Goal: Entertainment & Leisure: Consume media (video, audio)

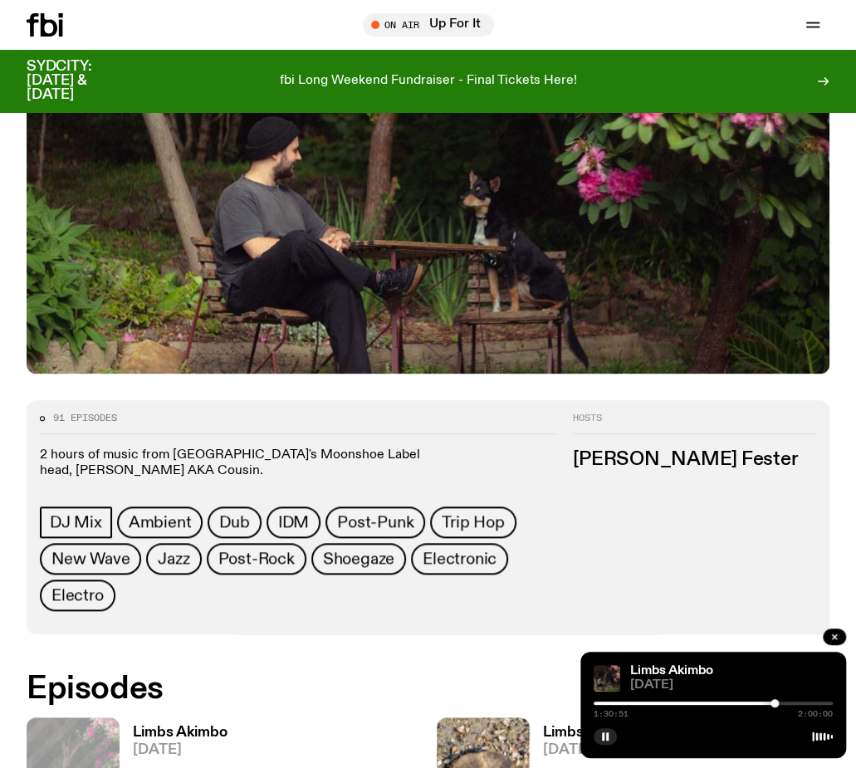
scroll to position [321, 0]
click at [306, 31] on div "Schedule Explore Read Volunteer Newsletter" at bounding box center [192, 24] width 330 height 23
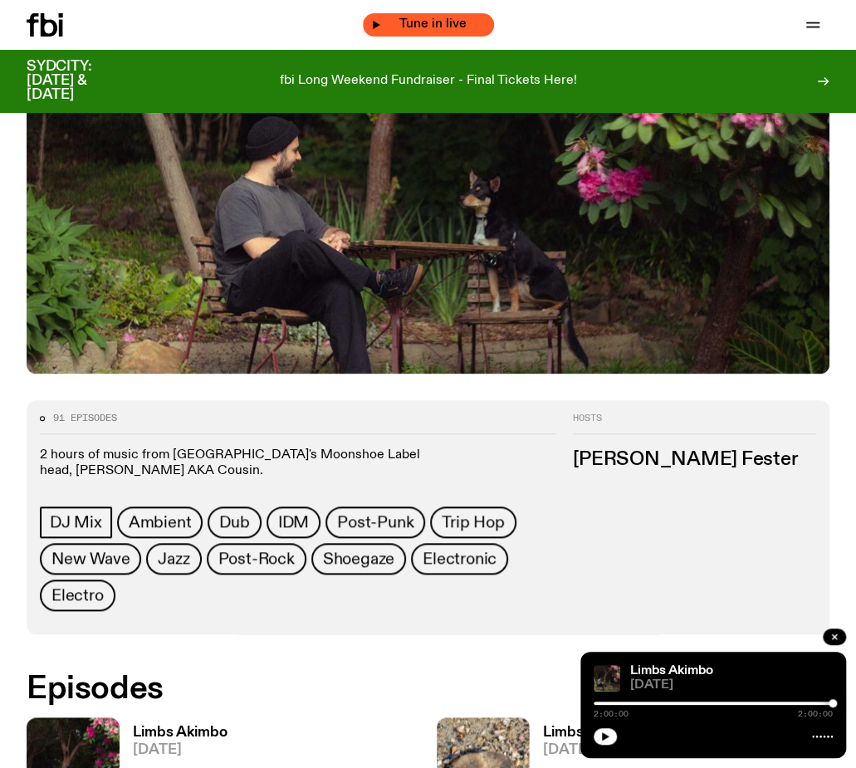
click at [460, 28] on span "Tune in live" at bounding box center [433, 24] width 105 height 12
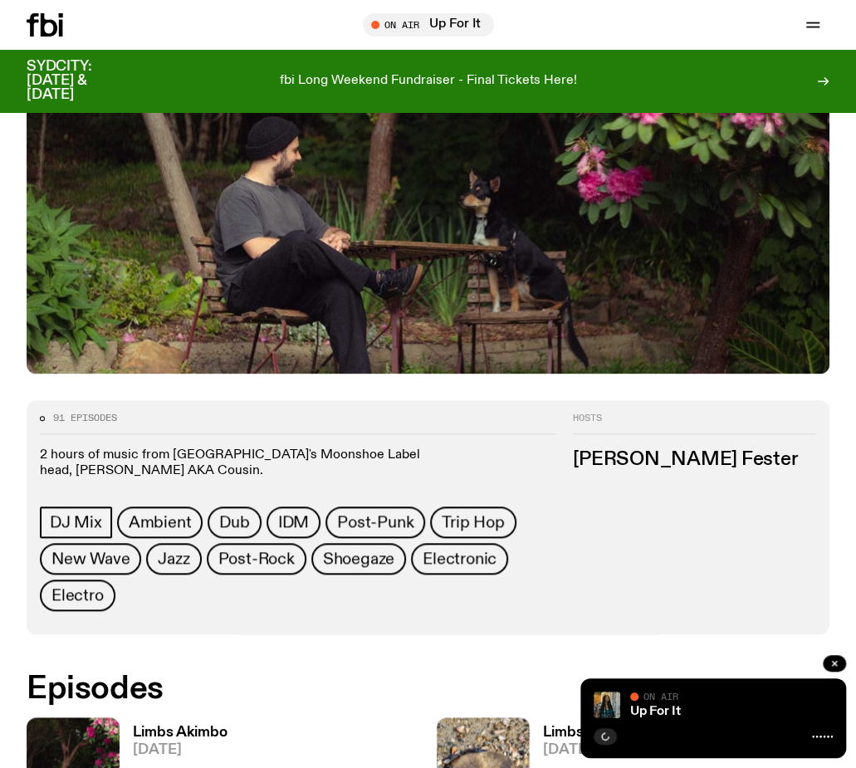
click at [30, 29] on icon at bounding box center [33, 24] width 12 height 23
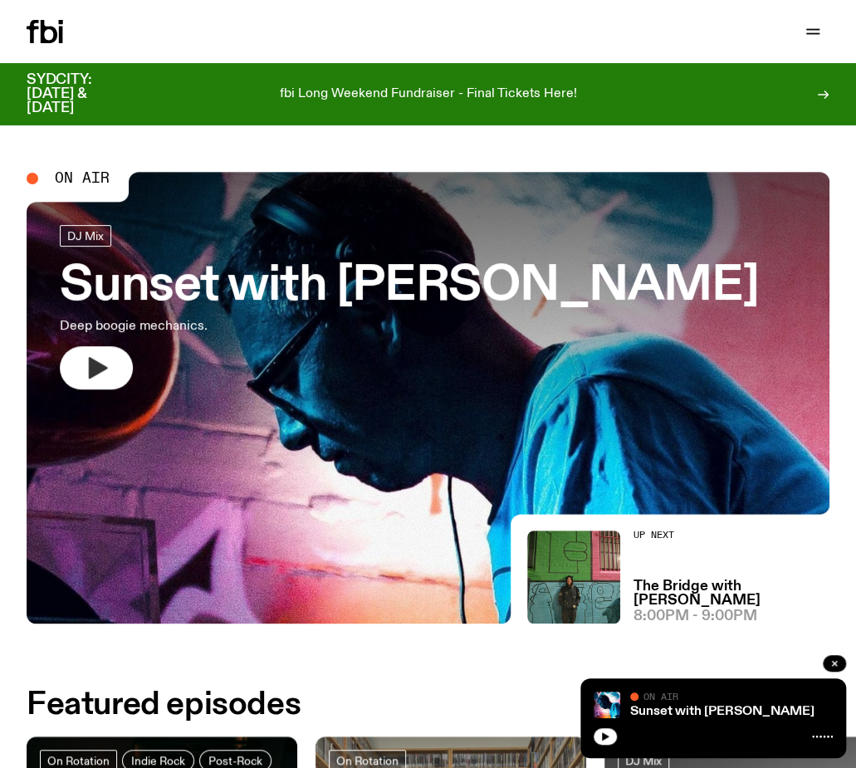
click at [114, 374] on button "button" at bounding box center [96, 367] width 73 height 43
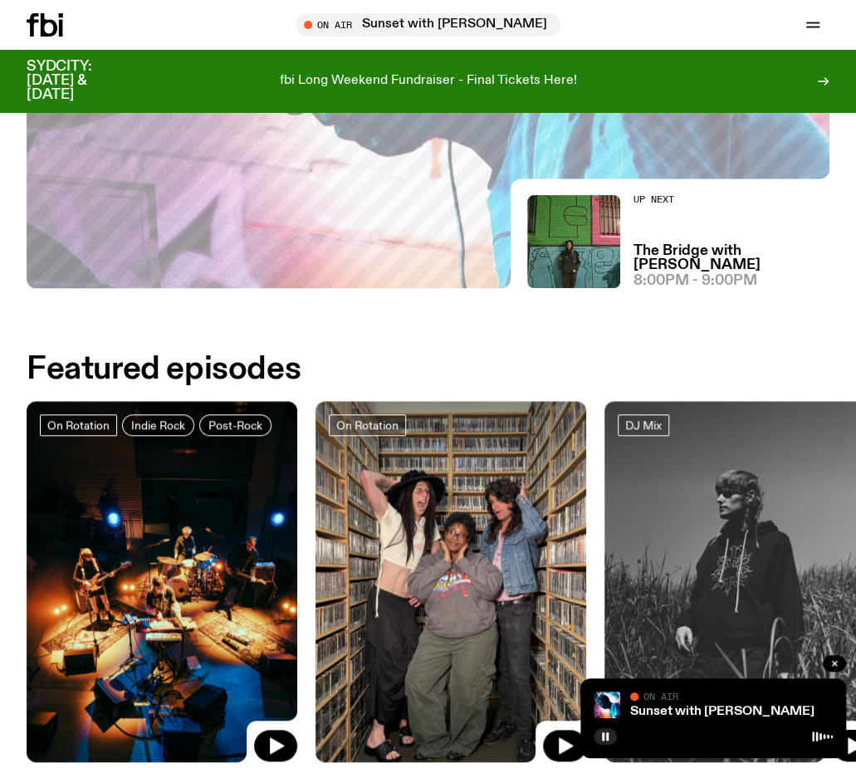
scroll to position [321, 0]
